Goal: Check status: Check status

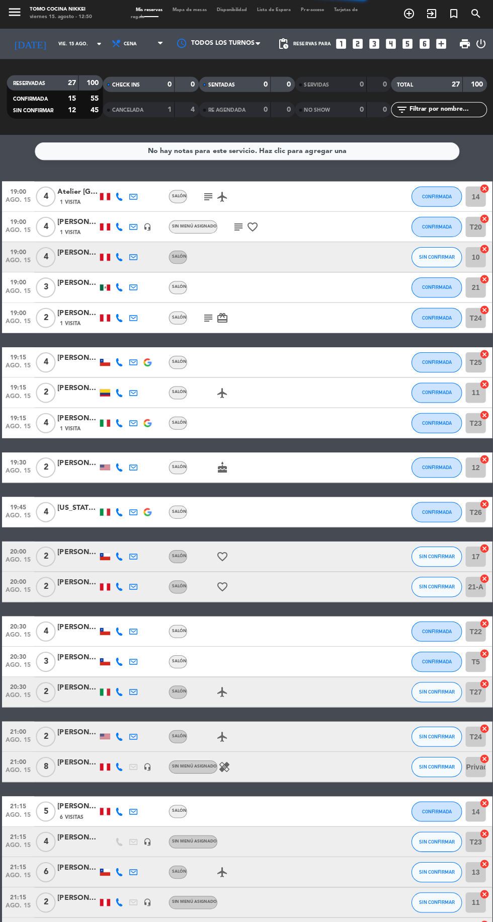
scroll to position [2, 0]
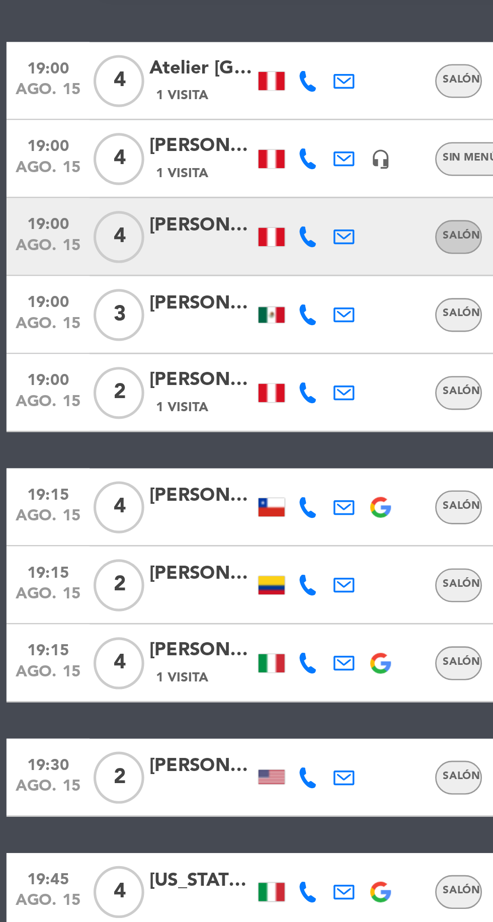
click at [119, 198] on icon at bounding box center [119, 196] width 8 height 8
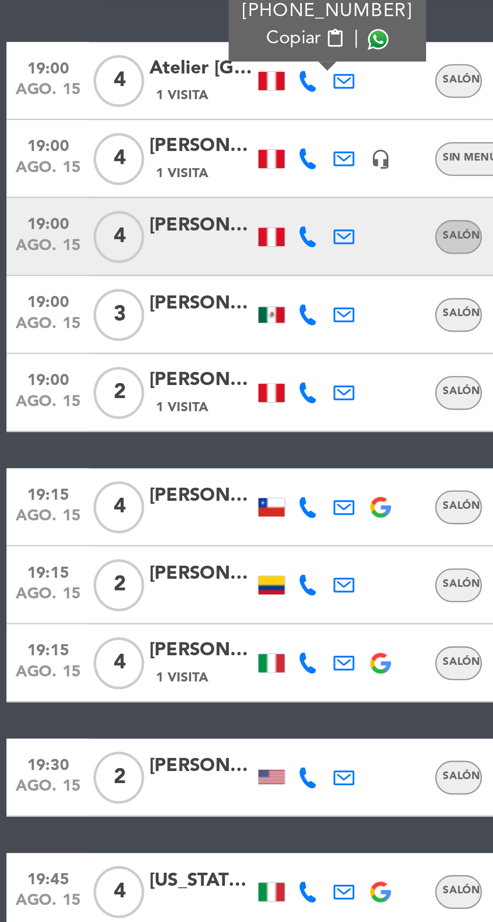
click at [142, 183] on span at bounding box center [146, 180] width 8 height 8
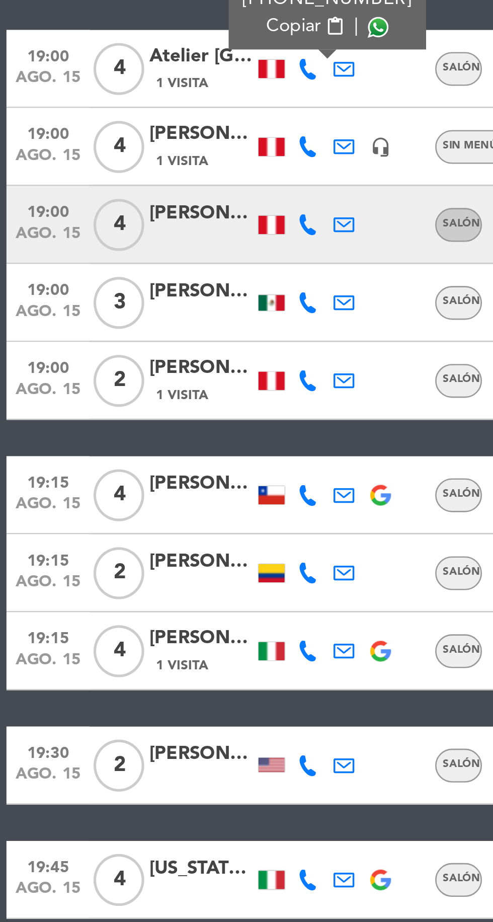
scroll to position [8, 0]
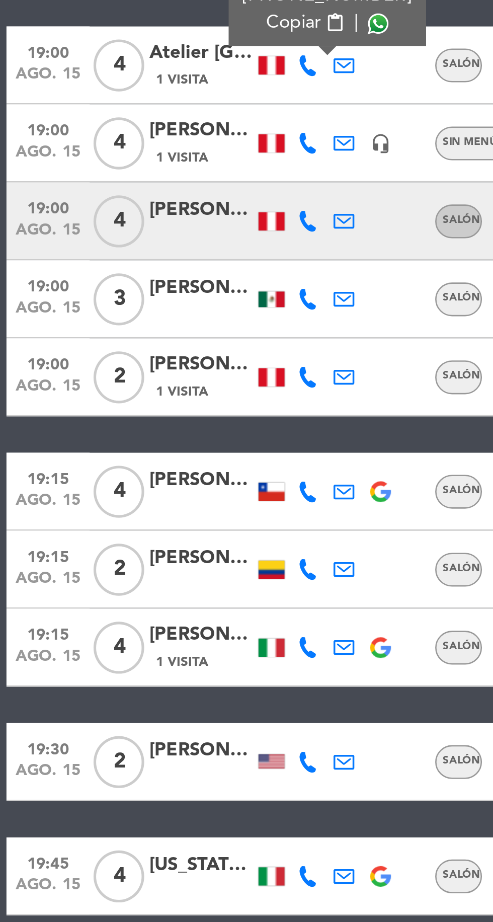
click at [119, 222] on icon at bounding box center [119, 220] width 8 height 8
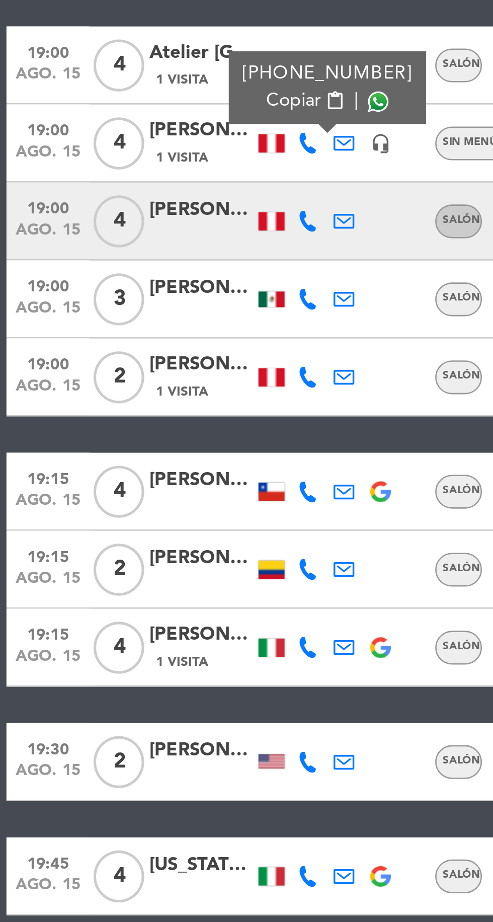
click at [142, 206] on span at bounding box center [146, 204] width 8 height 8
click at [121, 252] on icon at bounding box center [119, 250] width 8 height 8
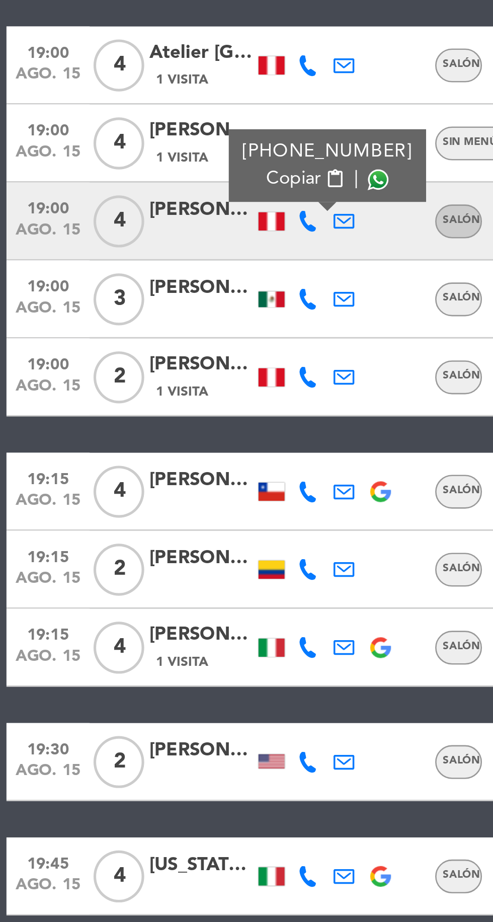
click at [142, 234] on span at bounding box center [146, 234] width 8 height 8
click at [121, 279] on icon at bounding box center [119, 280] width 8 height 8
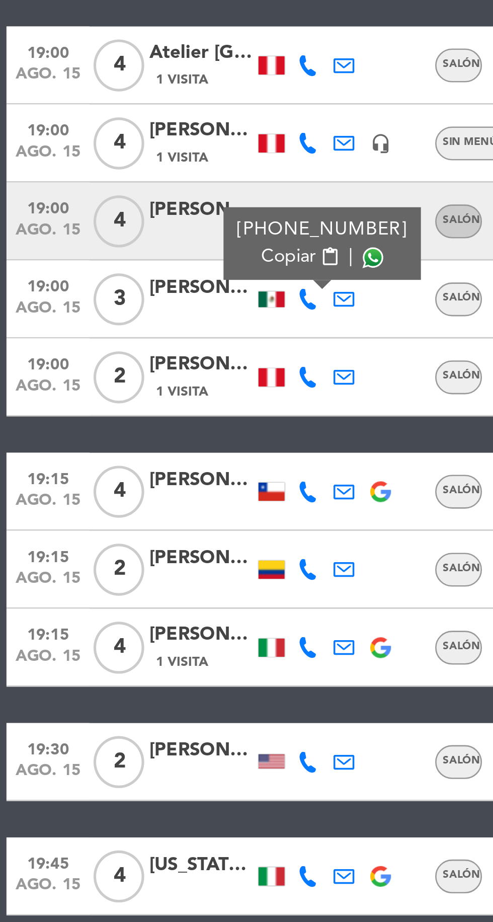
click at [141, 263] on span at bounding box center [144, 264] width 8 height 8
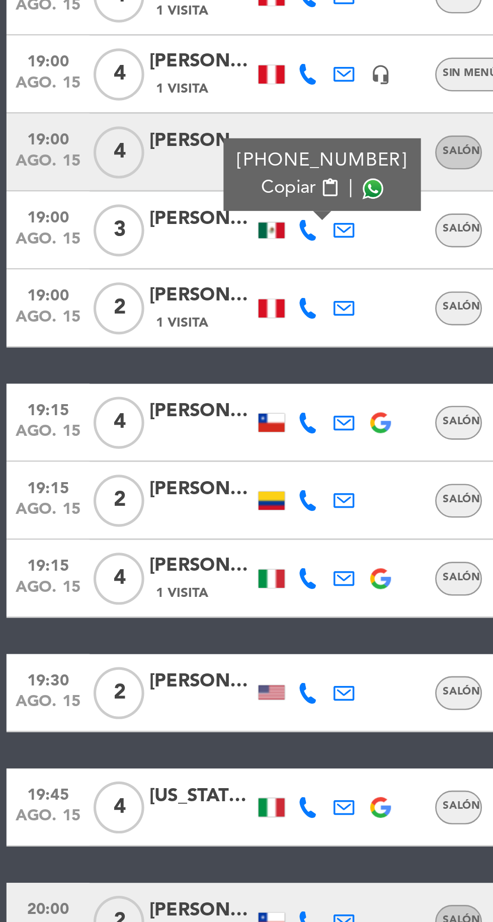
scroll to position [36, 0]
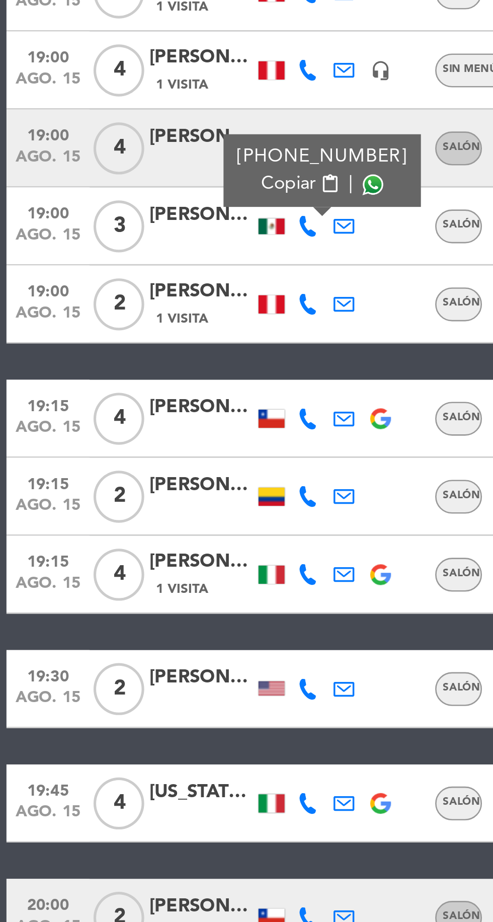
click at [121, 328] on icon at bounding box center [119, 327] width 8 height 8
